Goal: Task Accomplishment & Management: Manage account settings

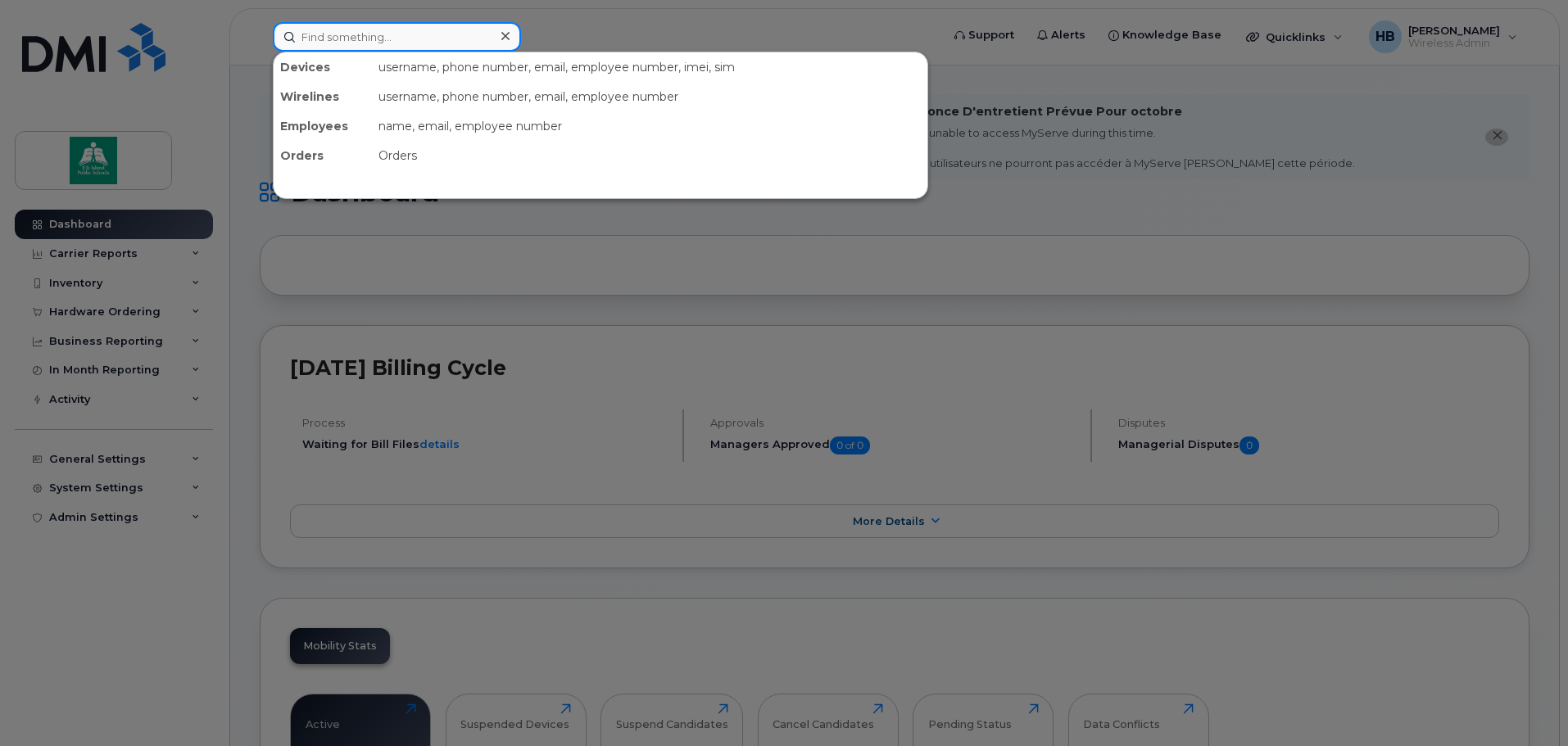
click at [411, 33] on input at bounding box center [397, 37] width 249 height 30
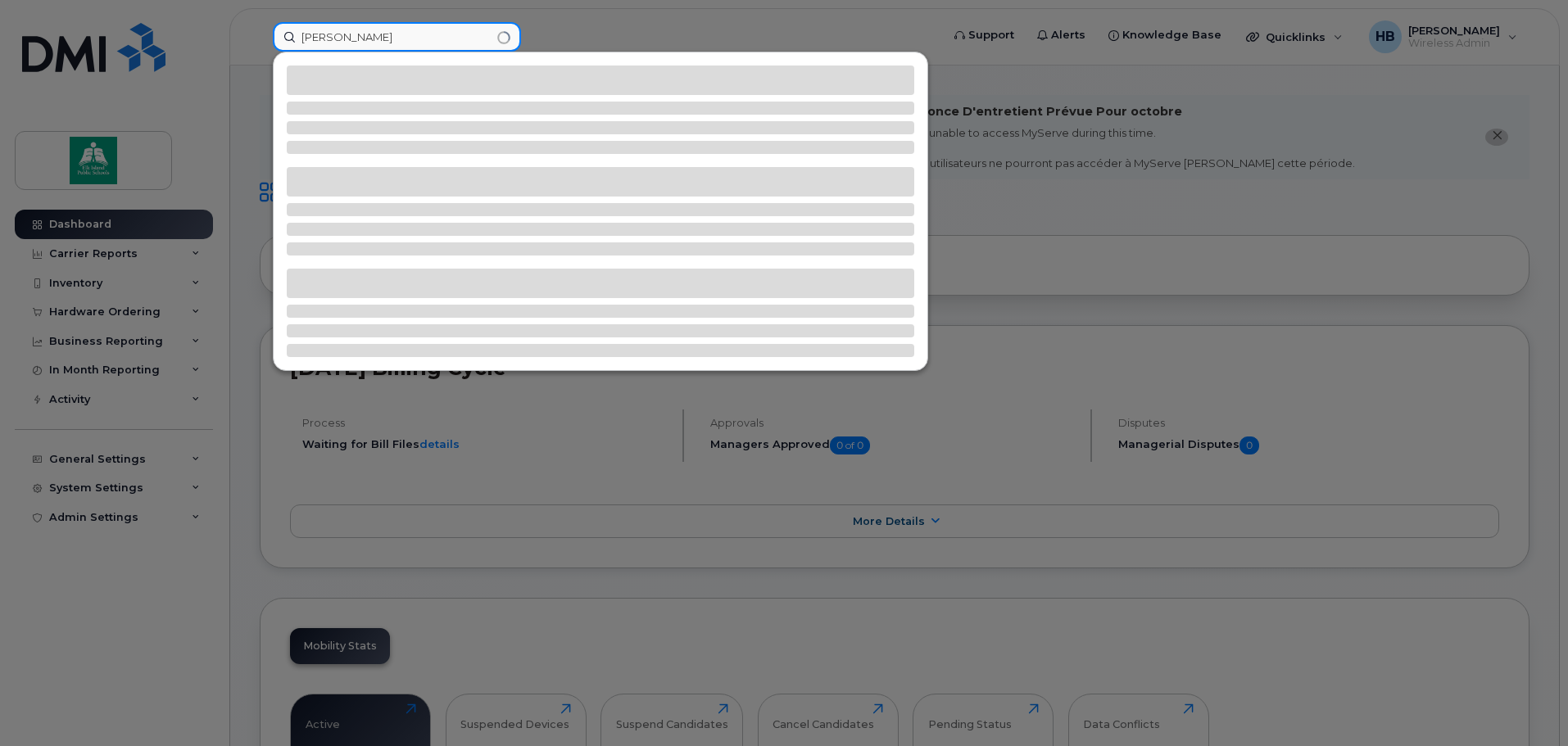
type input "cole"
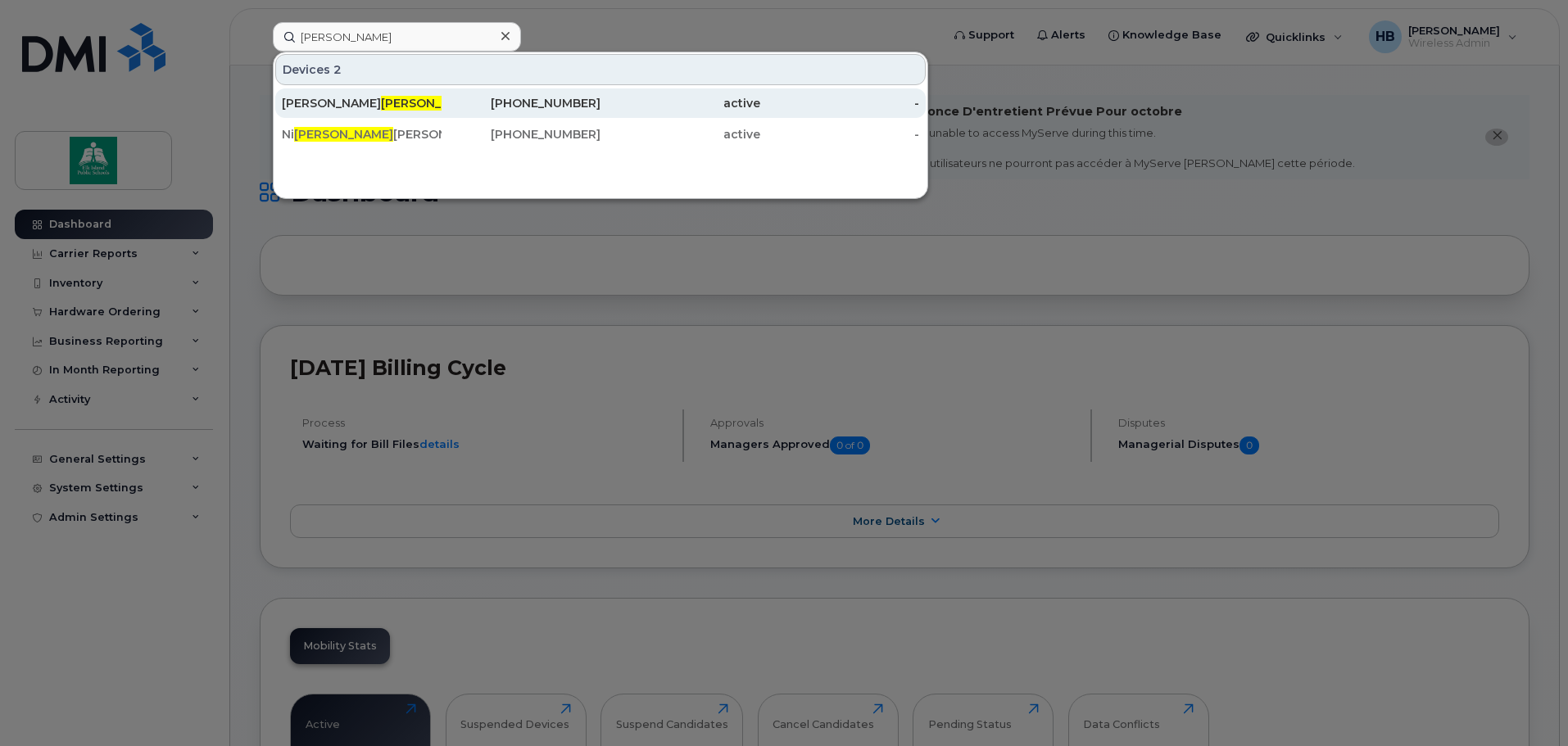
click at [381, 96] on span "Cole" at bounding box center [430, 103] width 99 height 15
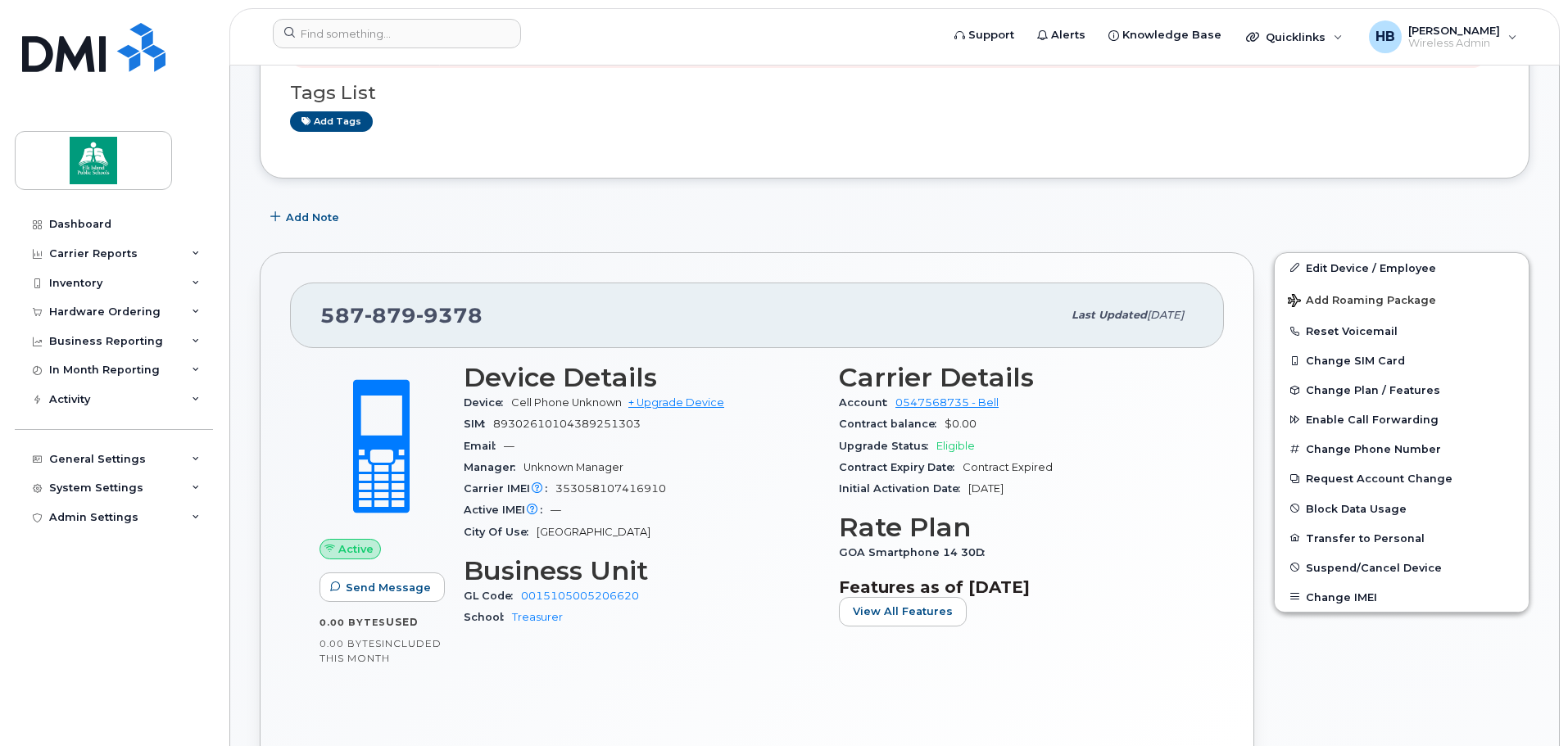
scroll to position [327, 0]
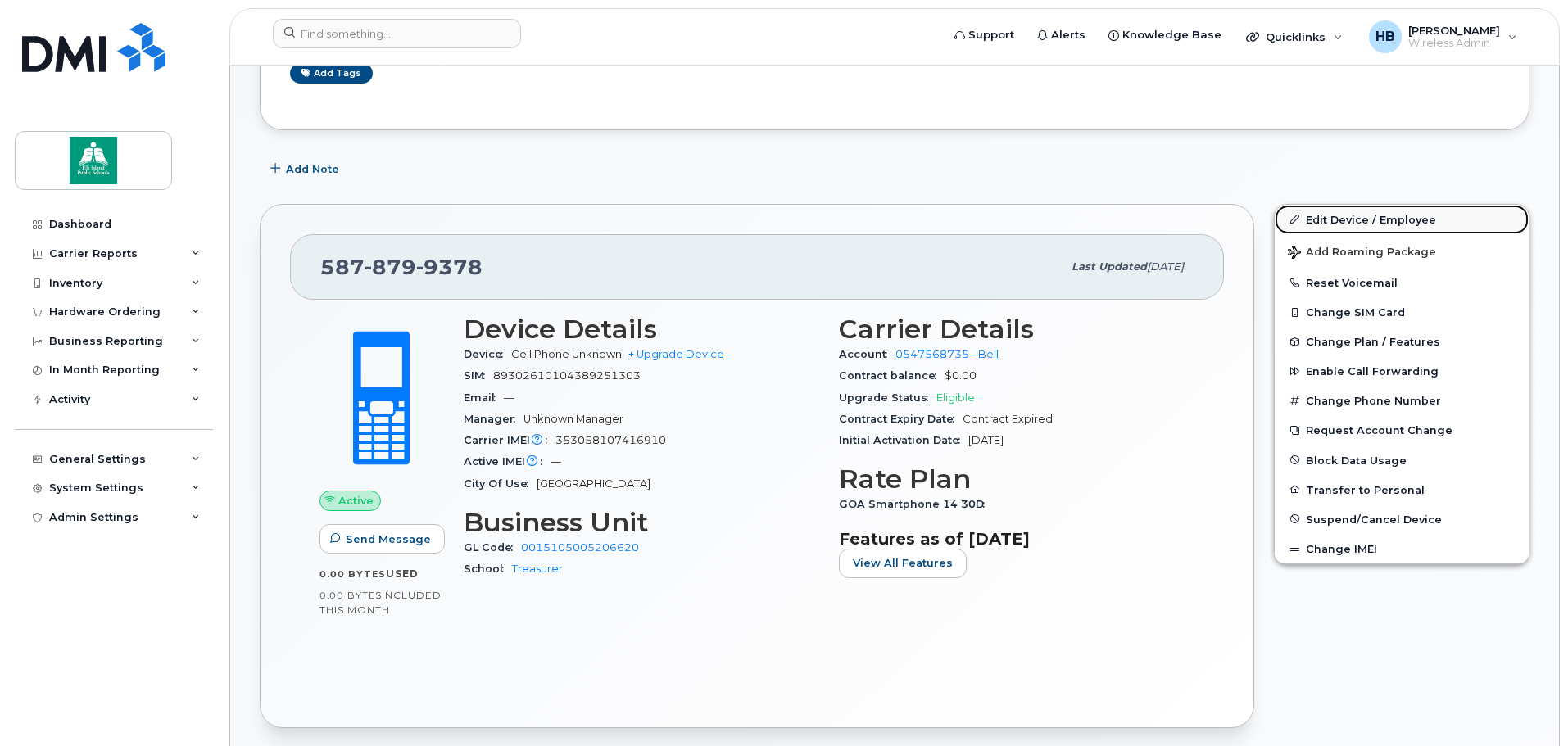
click at [1358, 218] on link "Edit Device / Employee" at bounding box center [1401, 220] width 254 height 30
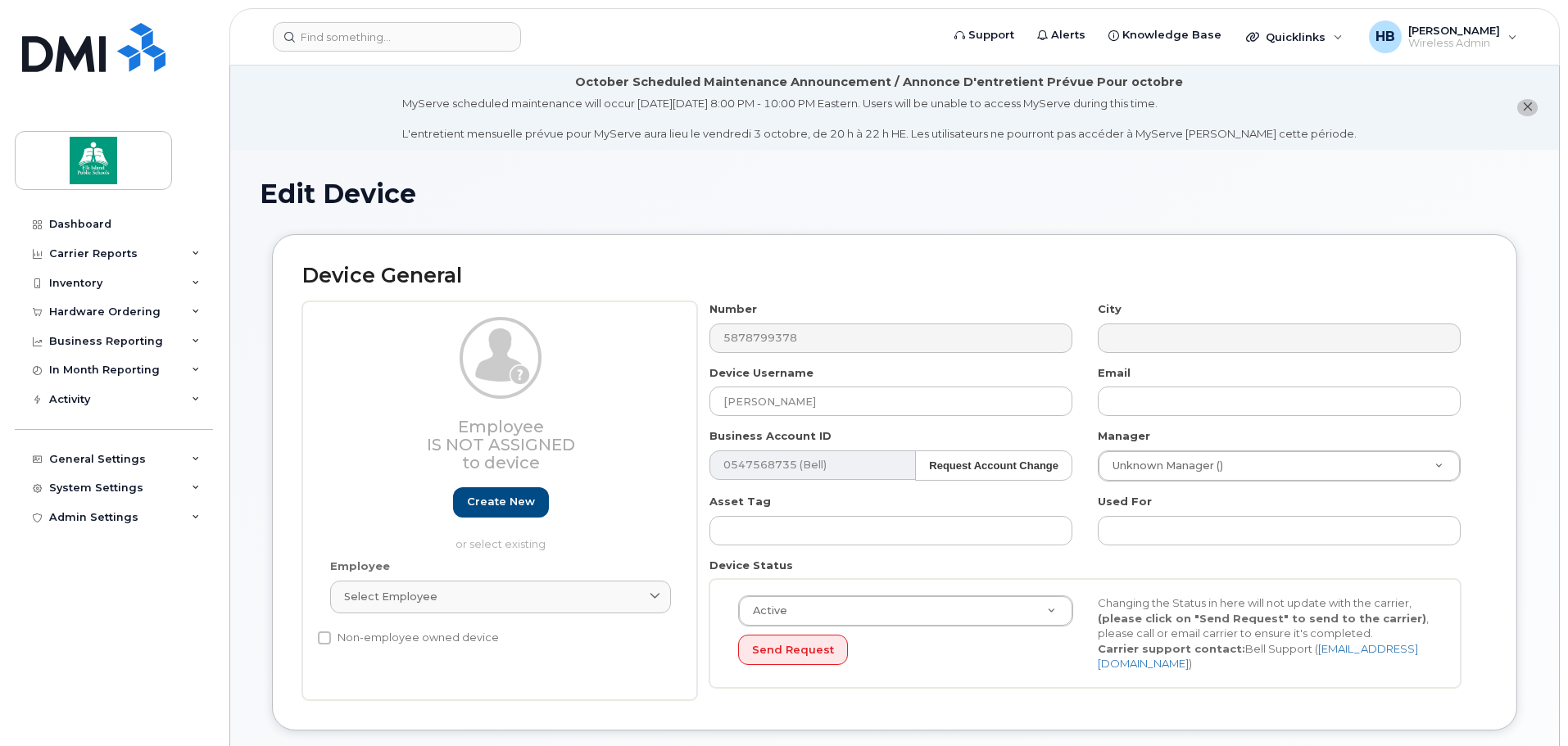
select select "10109142"
select select "10109204"
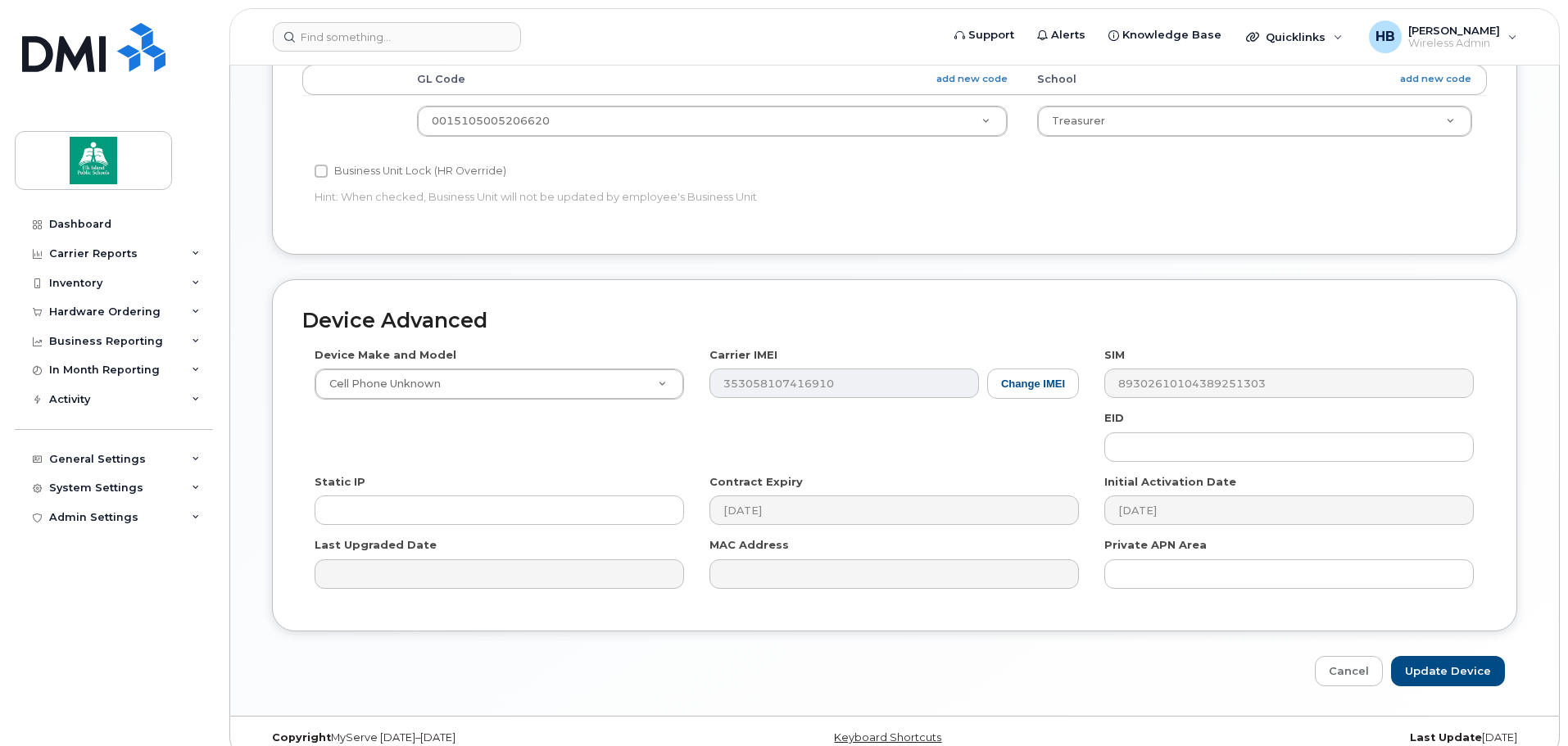
scroll to position [773, 0]
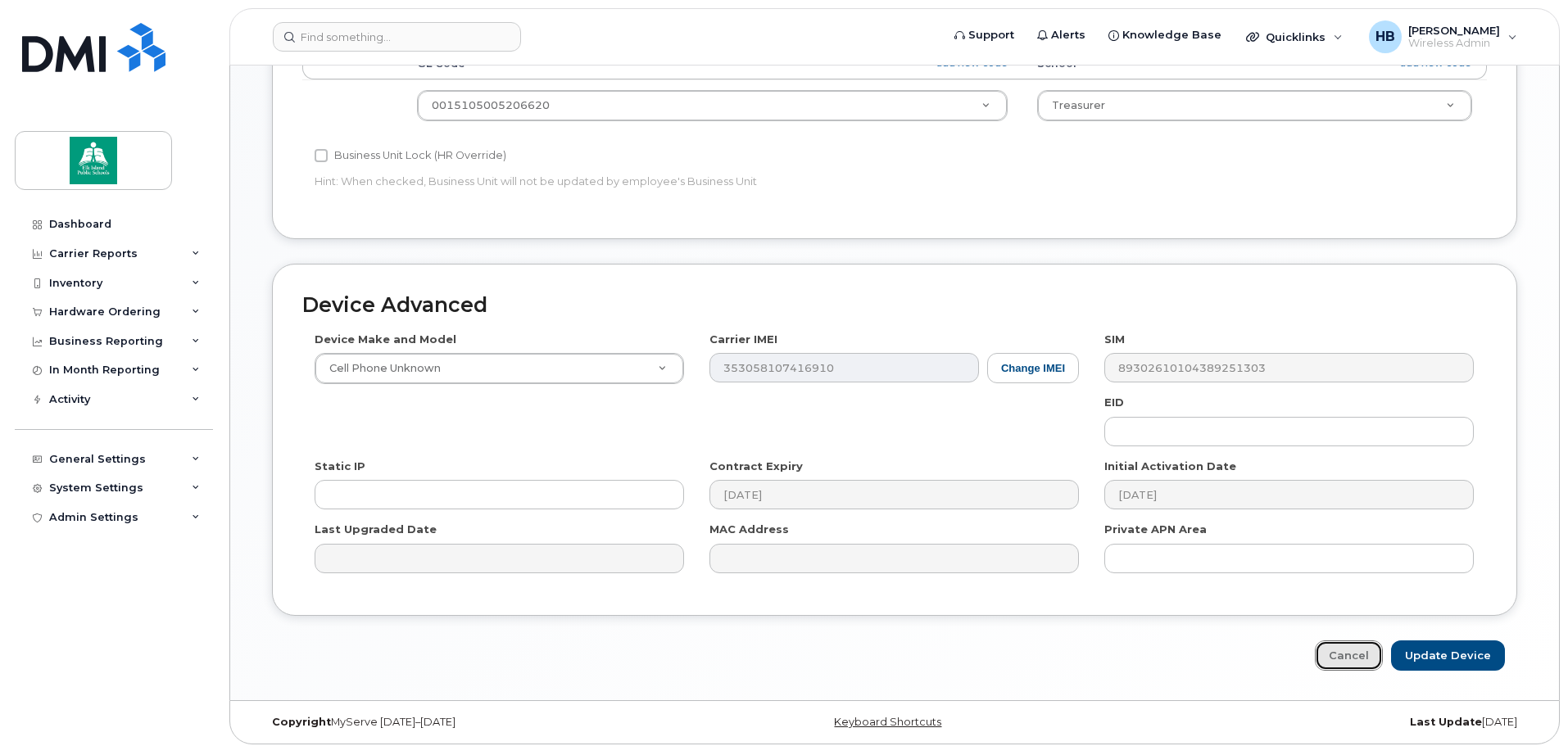
click at [1363, 647] on link "Cancel" at bounding box center [1348, 655] width 68 height 31
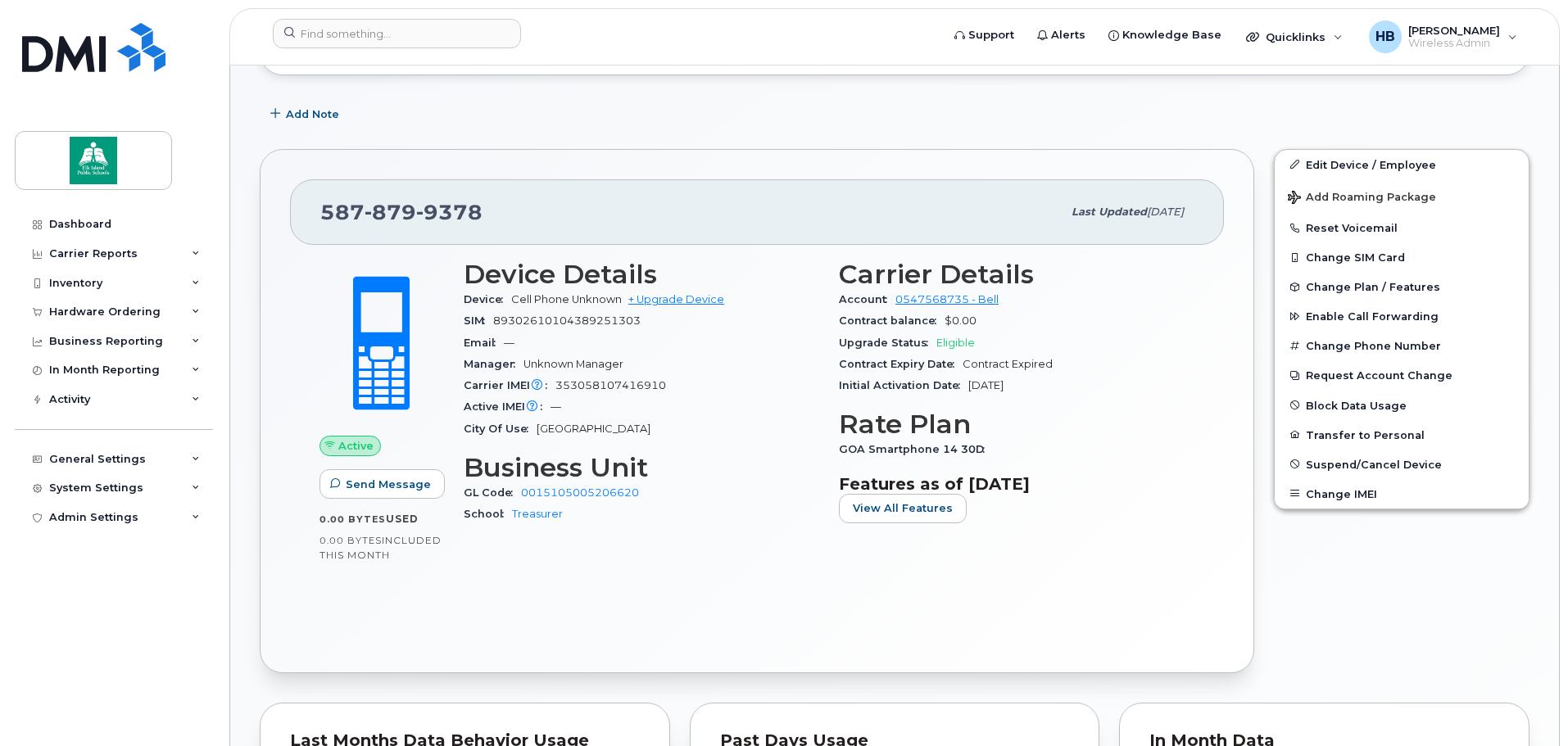
scroll to position [410, 0]
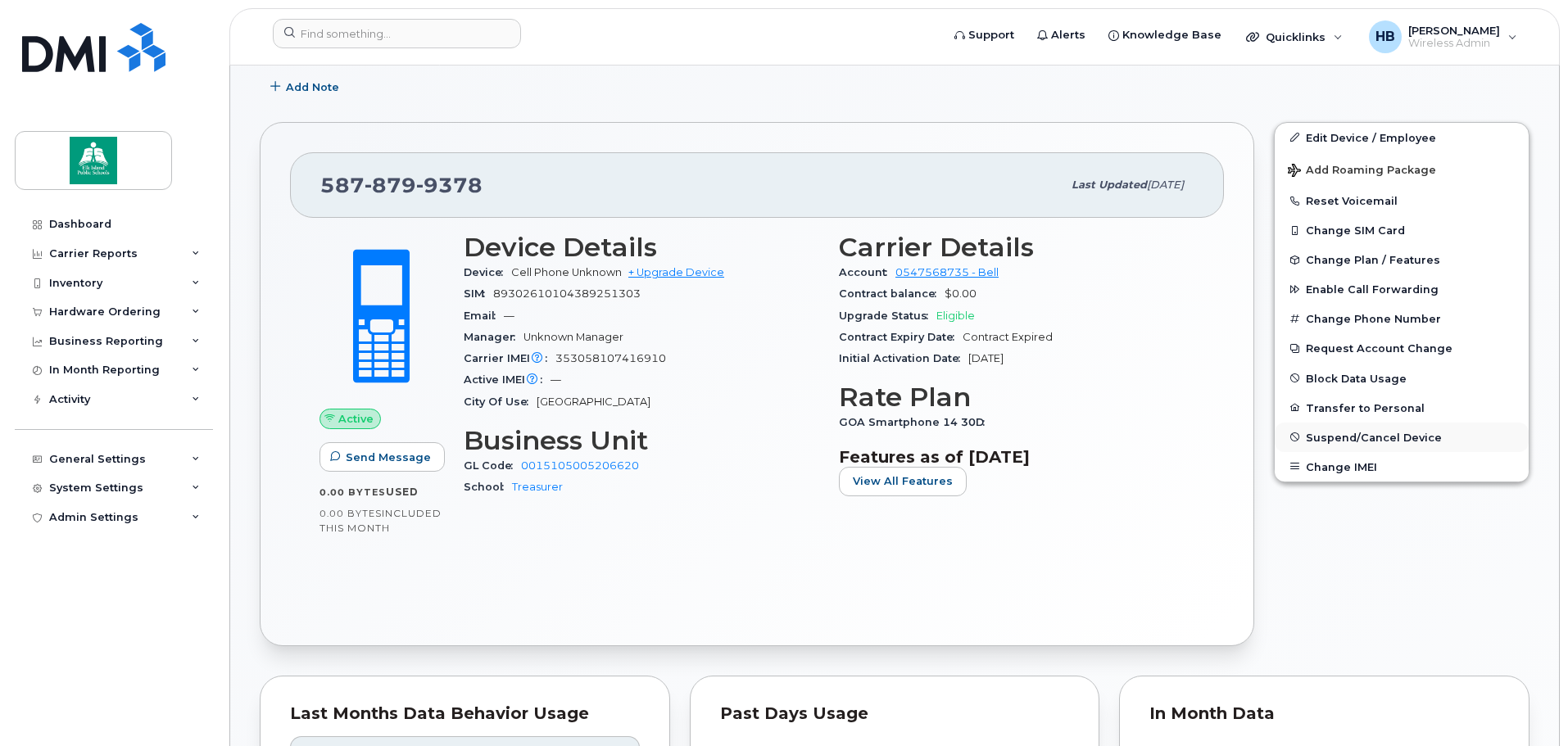
click at [1346, 436] on span "Suspend/Cancel Device" at bounding box center [1373, 436] width 136 height 12
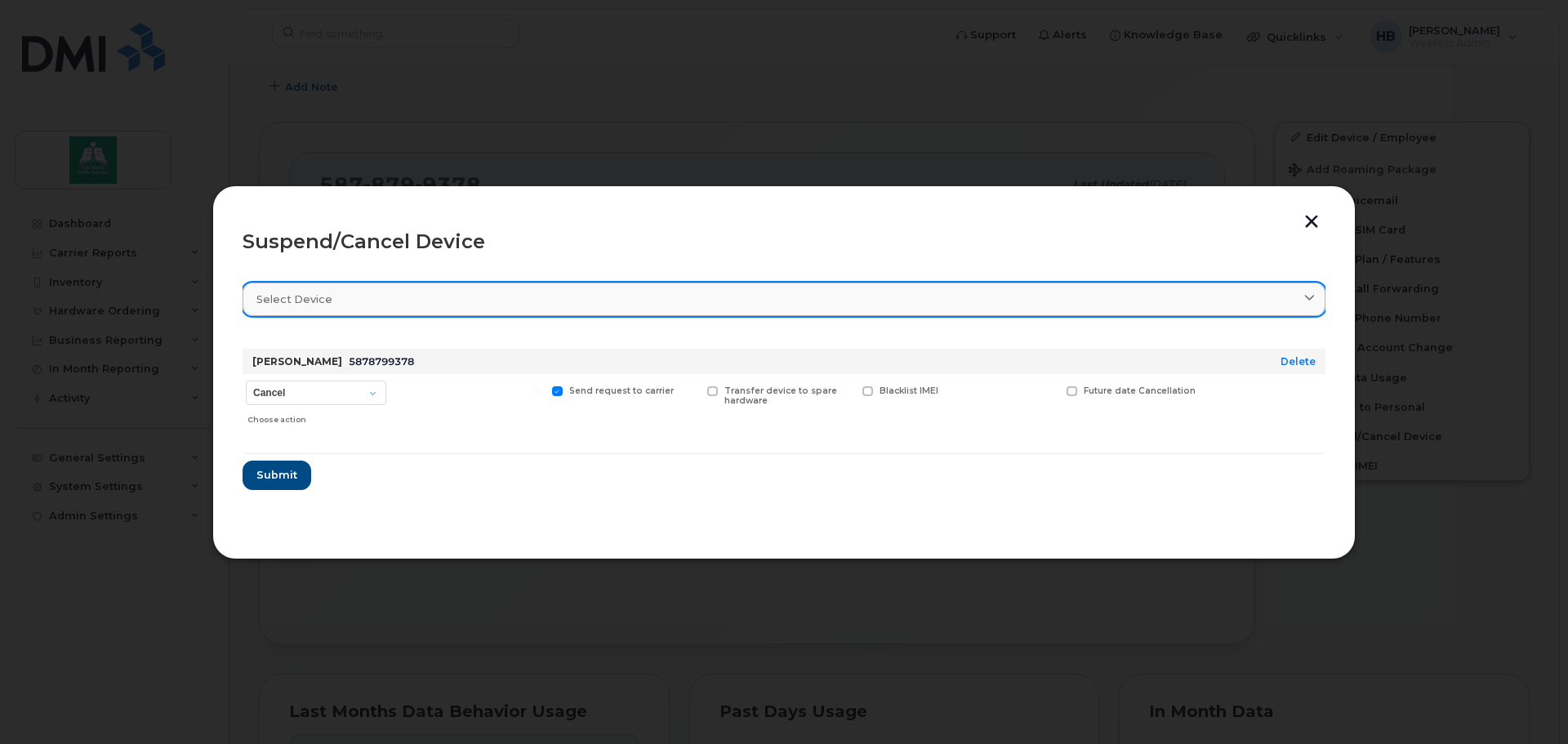
click at [334, 298] on div "Select device" at bounding box center [783, 299] width 1055 height 16
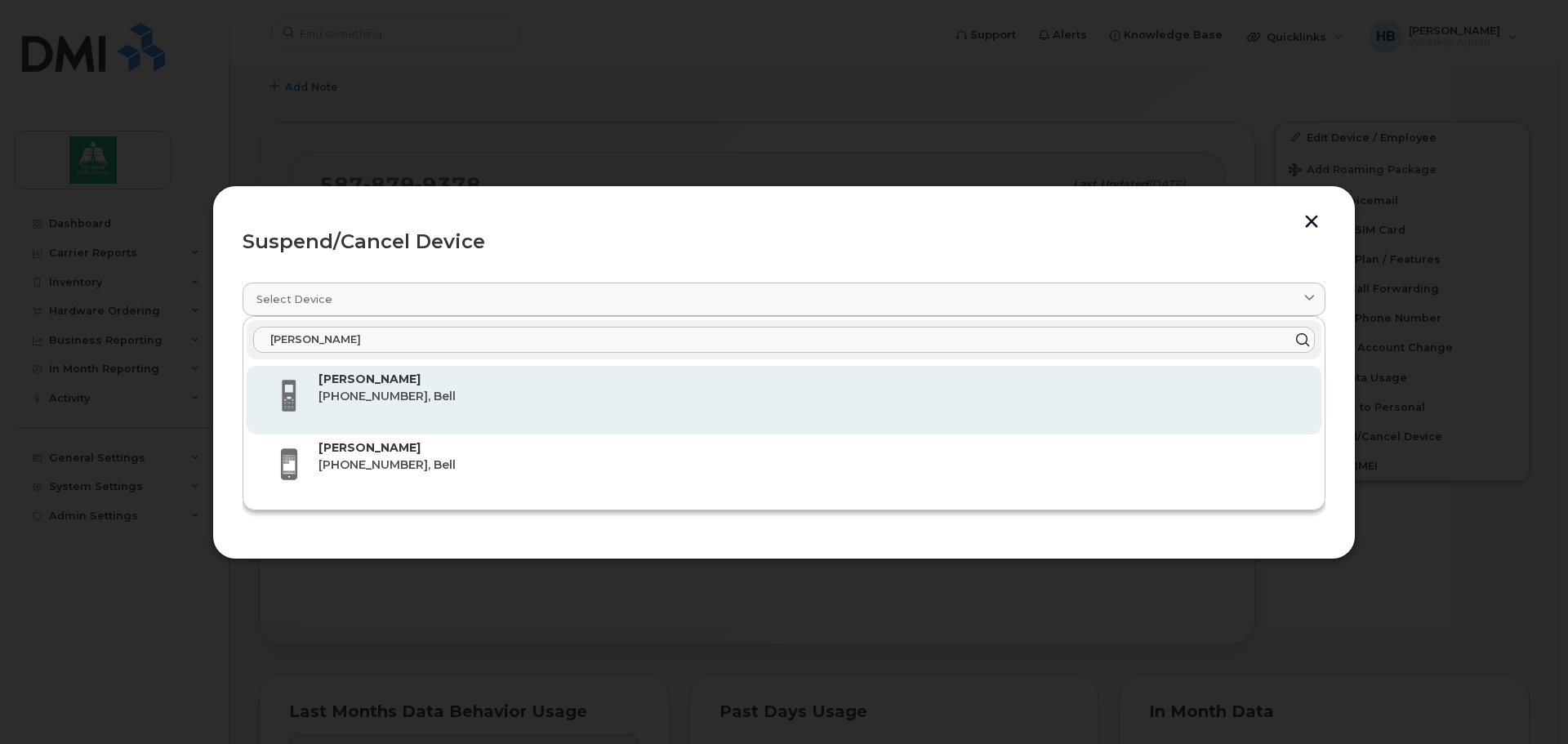
type input "candace"
click at [349, 393] on span "587-879-9378, Bell" at bounding box center [386, 396] width 137 height 15
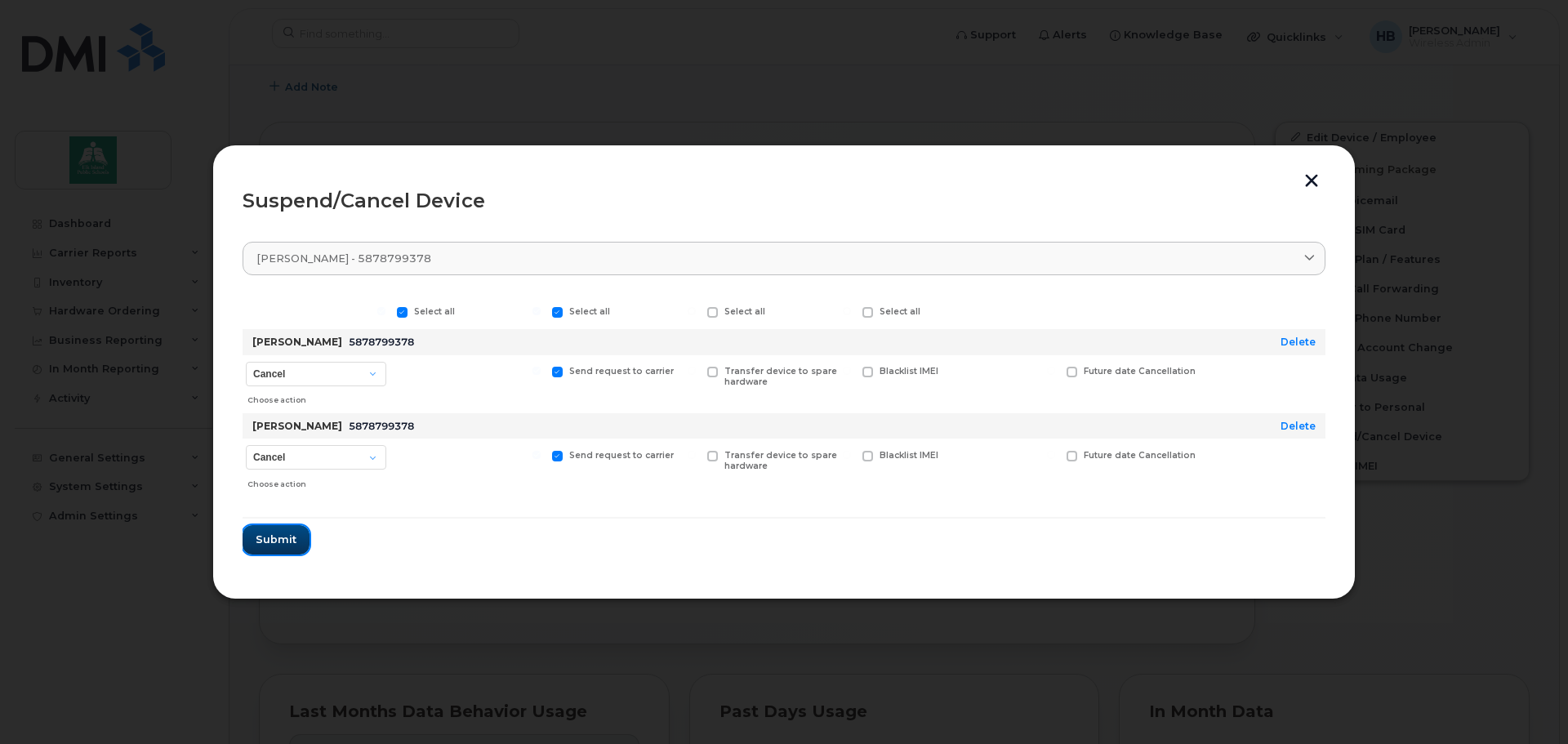
click at [262, 533] on span "Submit" at bounding box center [276, 539] width 41 height 16
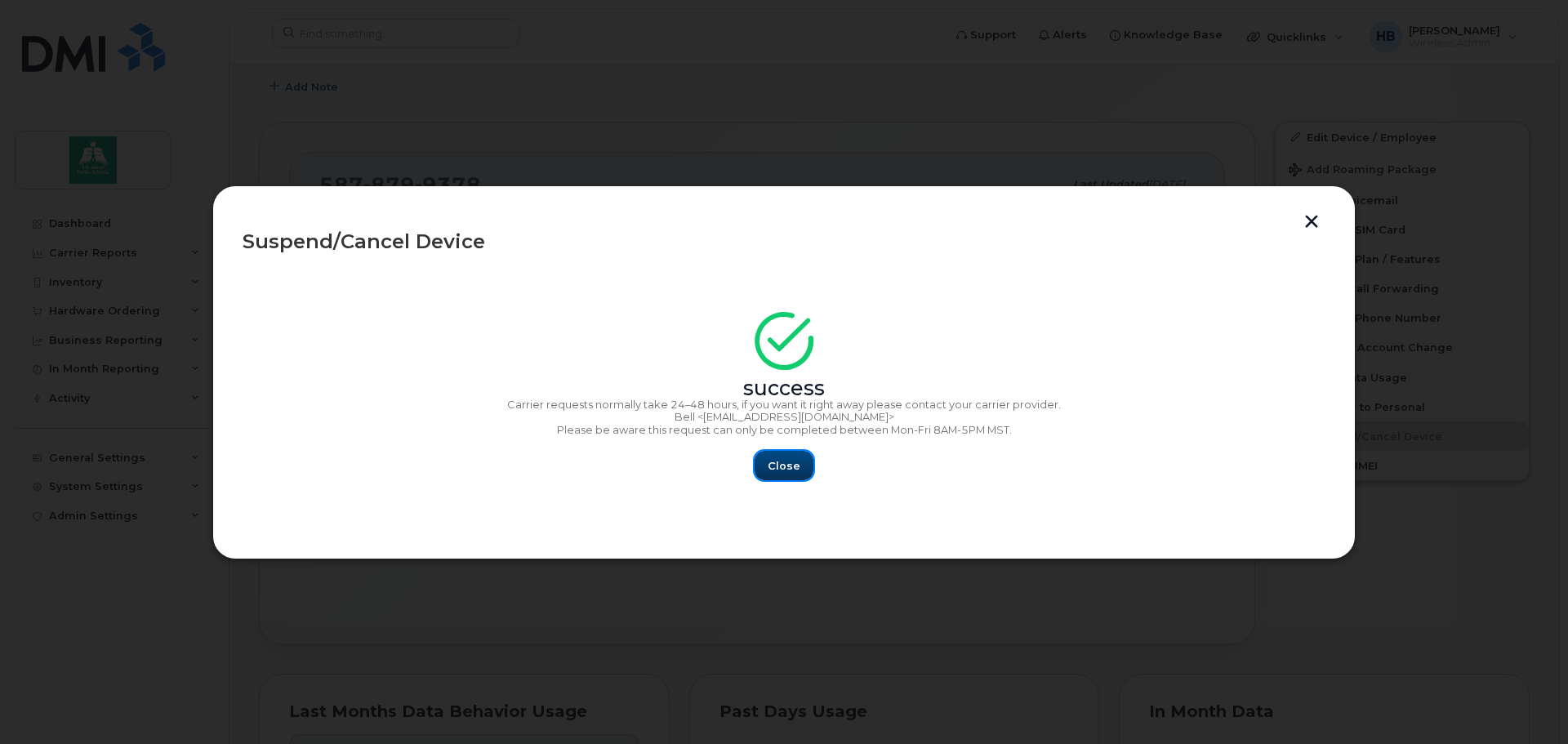
click at [769, 465] on span "Close" at bounding box center [783, 466] width 32 height 16
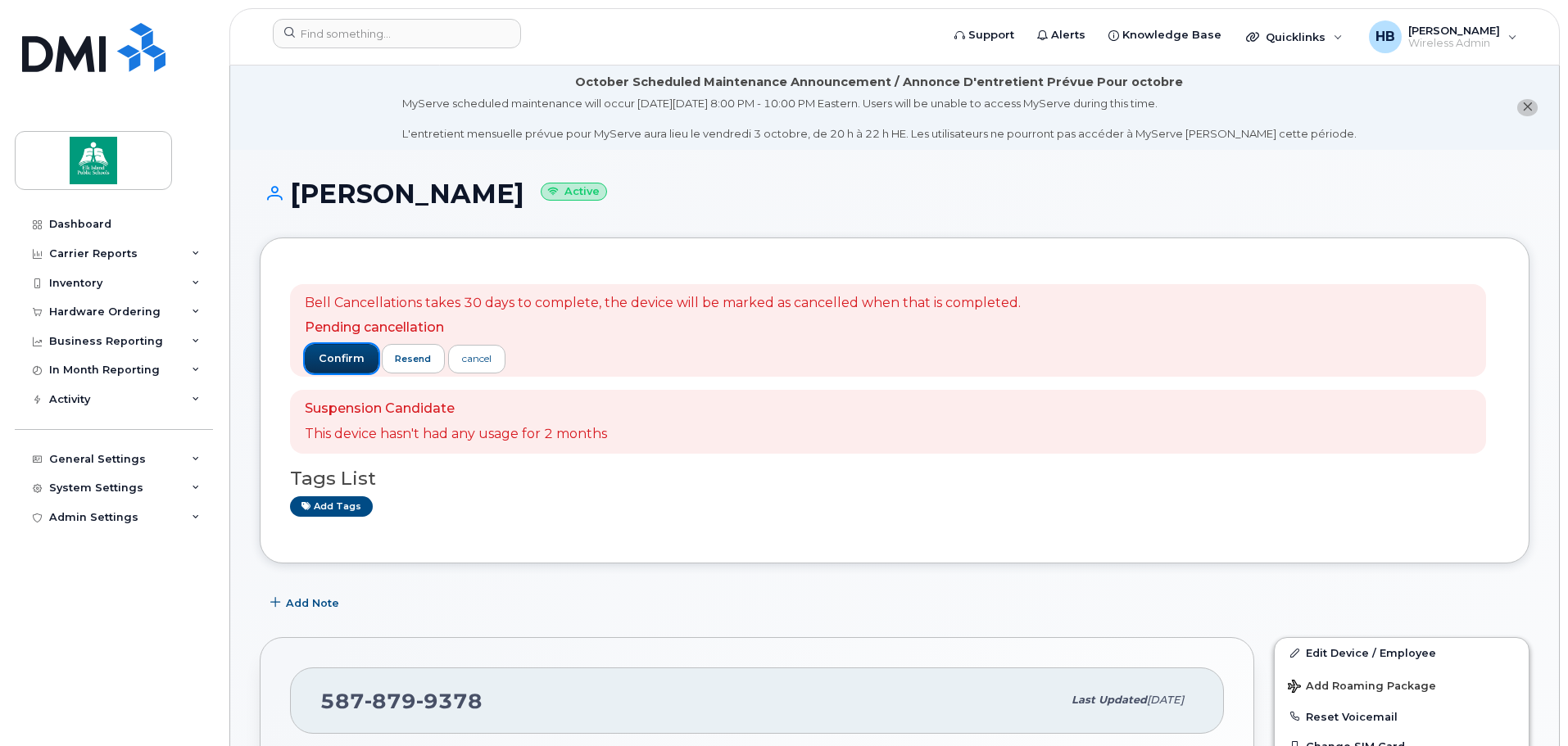
click at [329, 352] on span "confirm" at bounding box center [341, 359] width 45 height 15
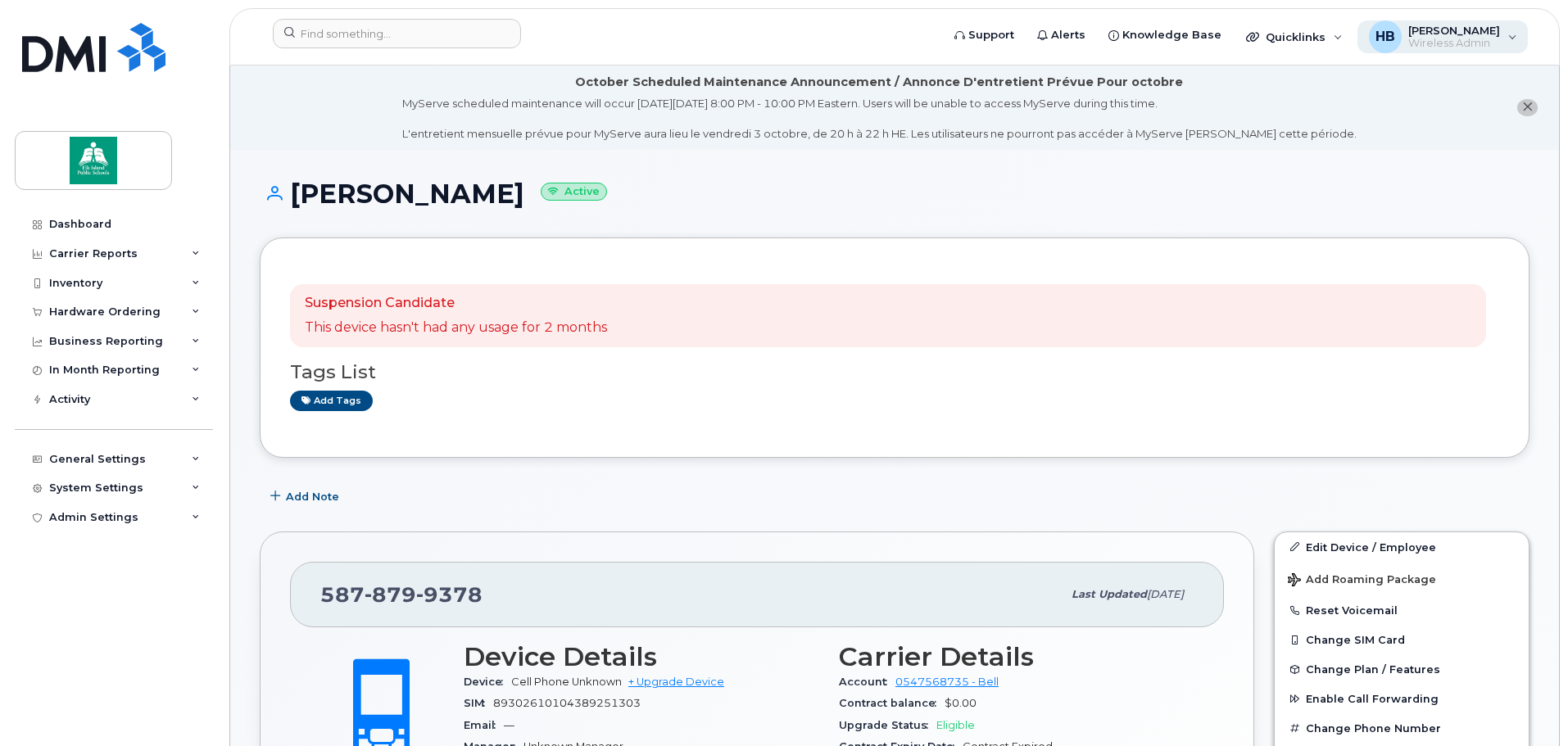
click at [1460, 36] on span "[PERSON_NAME]" at bounding box center [1453, 31] width 92 height 13
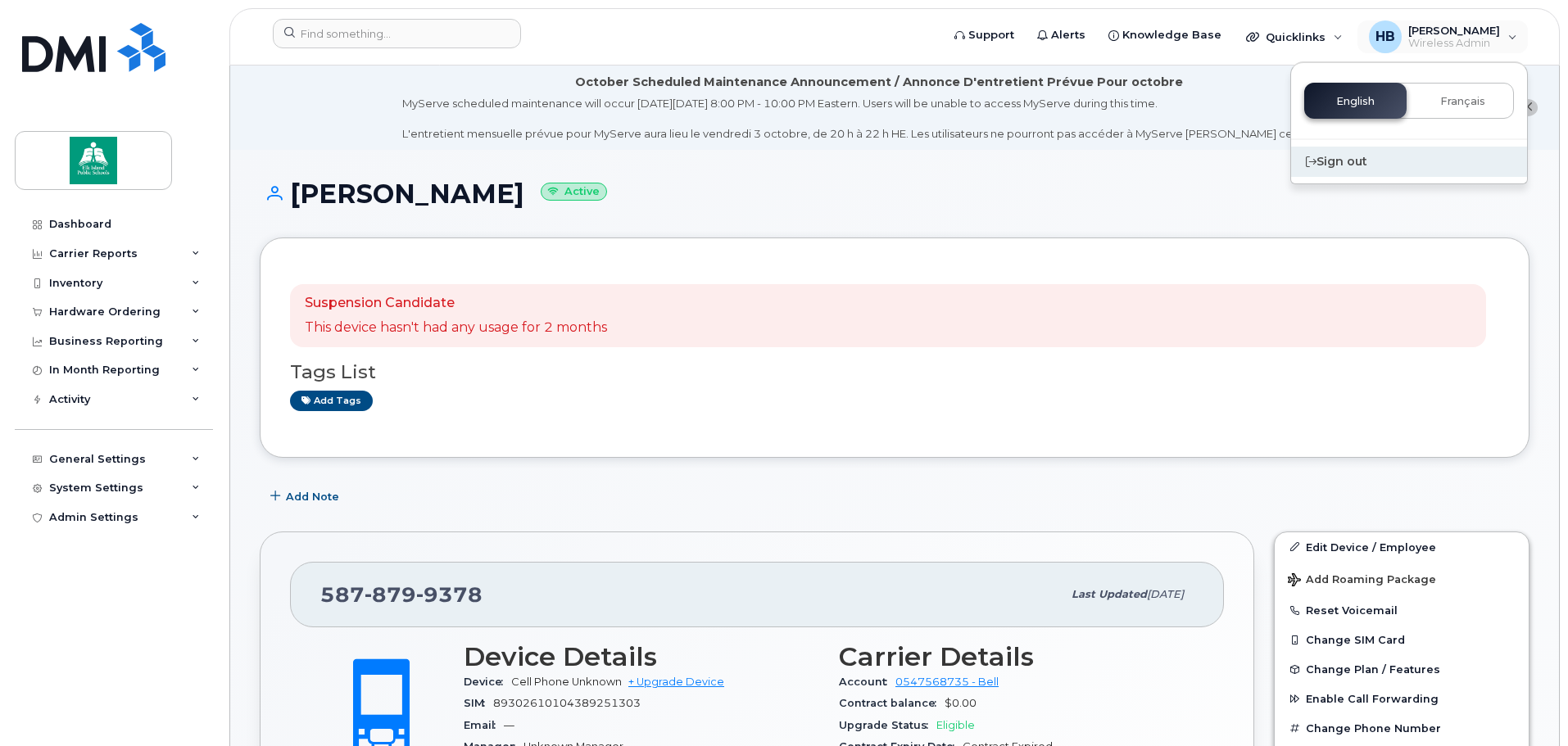
click at [1345, 158] on div "Sign out" at bounding box center [1409, 161] width 236 height 31
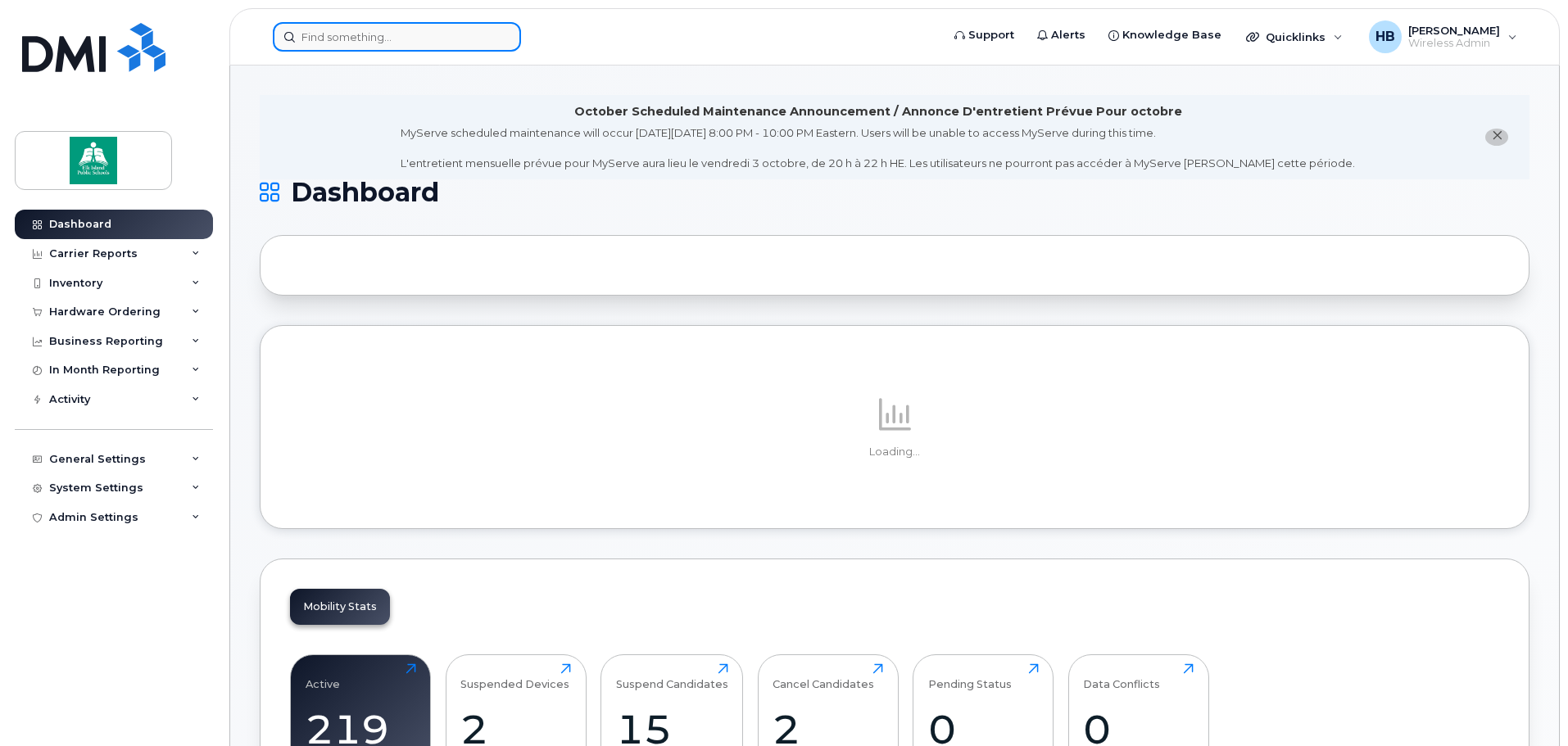
click at [343, 25] on input at bounding box center [397, 37] width 249 height 30
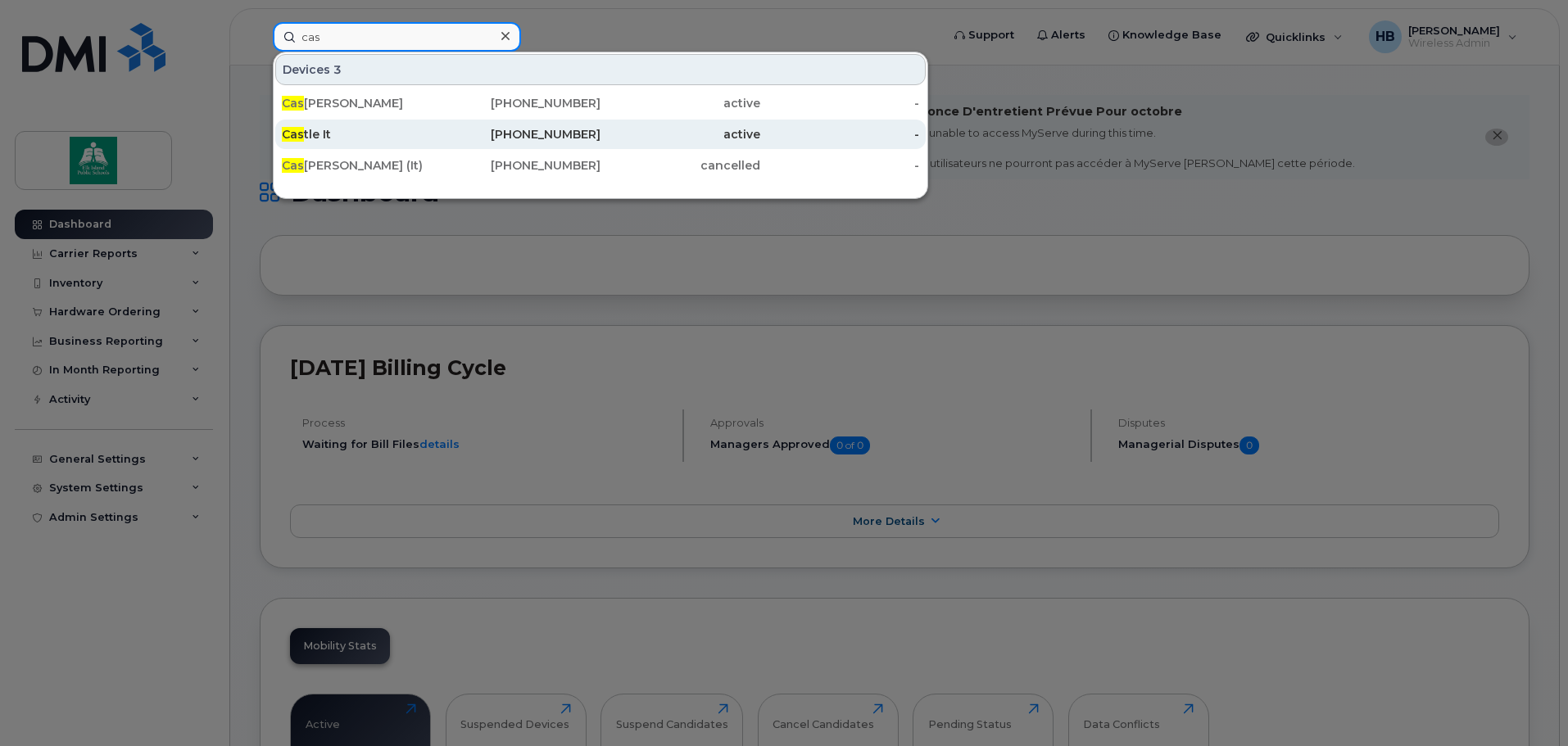
type input "cas"
click at [315, 131] on div "Cas tle It" at bounding box center [362, 134] width 159 height 17
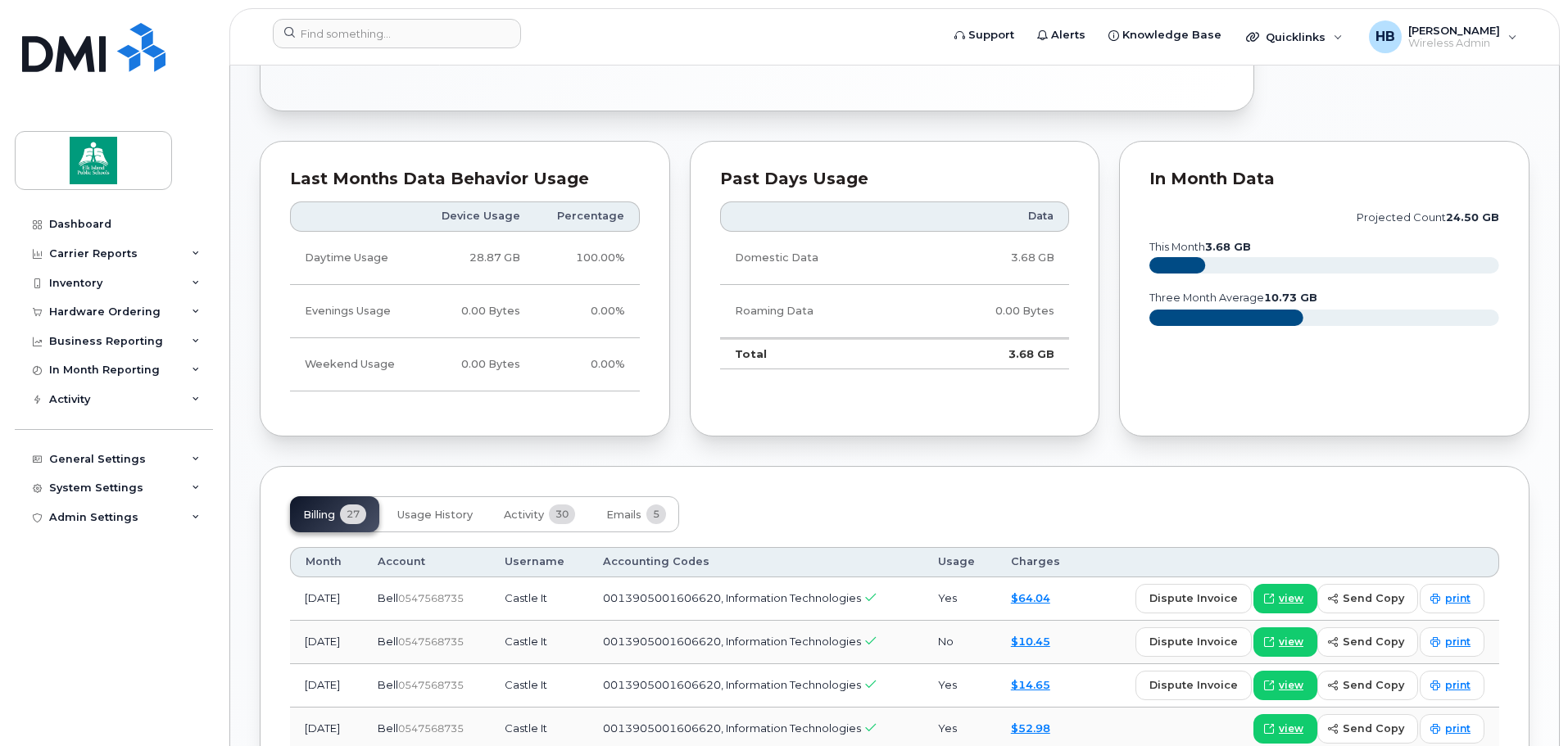
scroll to position [595, 0]
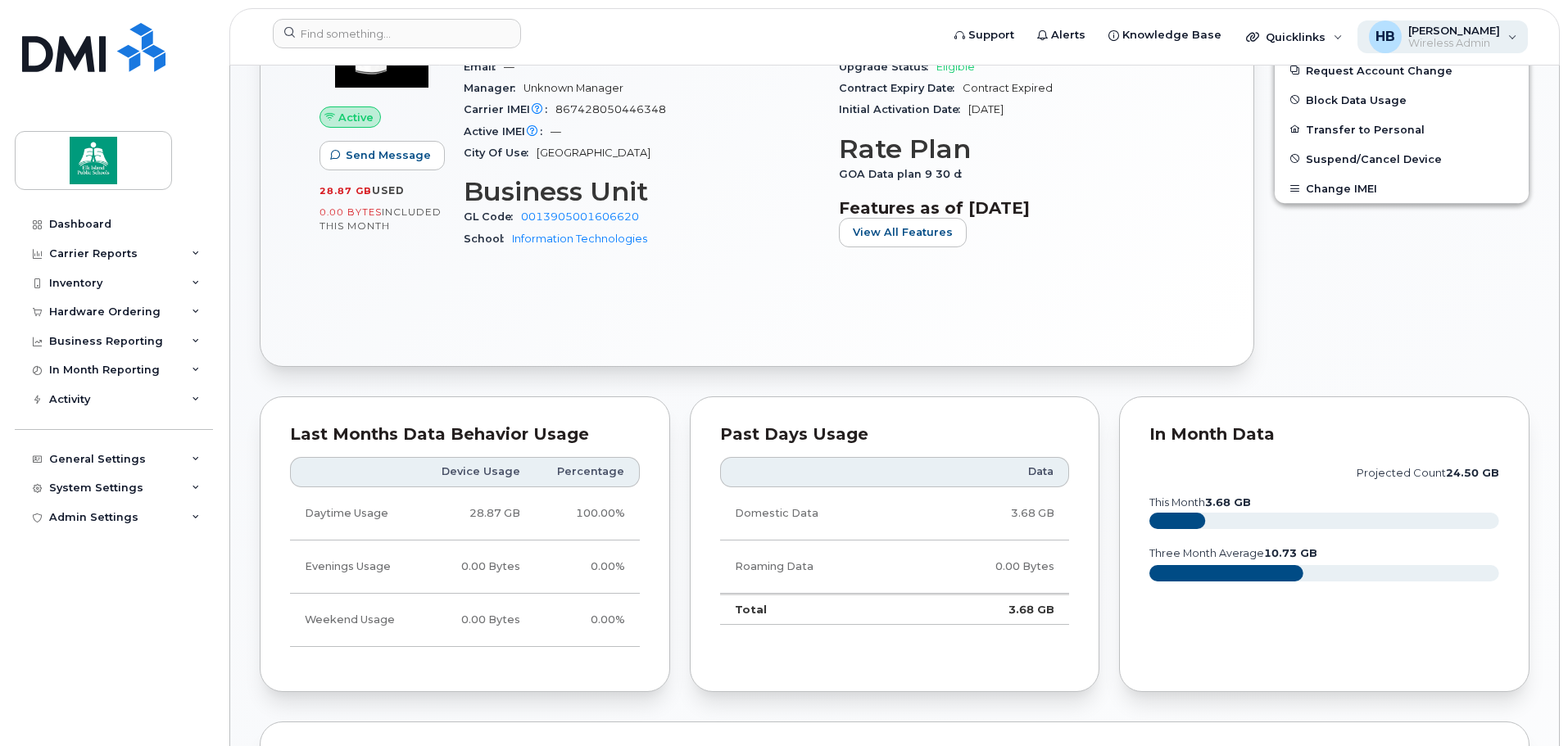
click at [1444, 32] on span "[PERSON_NAME]" at bounding box center [1453, 31] width 92 height 13
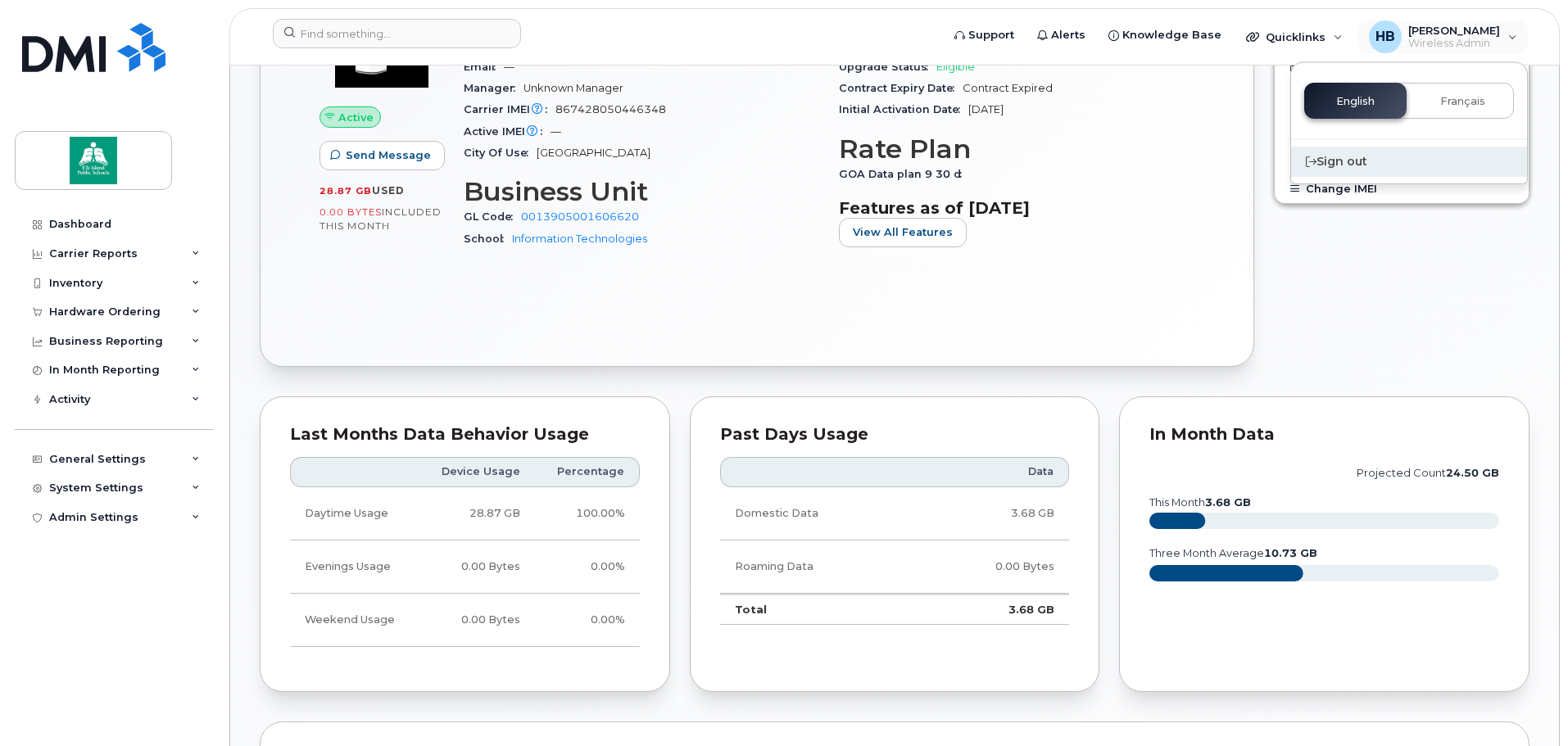
click at [1345, 157] on div "Sign out" at bounding box center [1409, 161] width 236 height 31
